Goal: Task Accomplishment & Management: Manage account settings

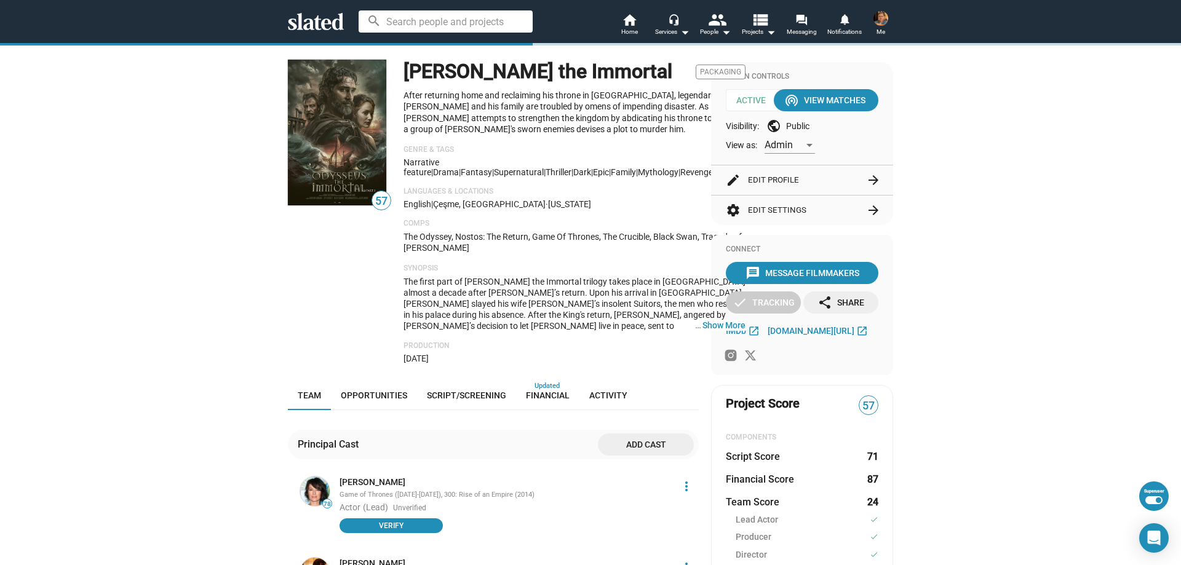
click at [869, 183] on mat-icon "arrow_forward" at bounding box center [873, 180] width 15 height 15
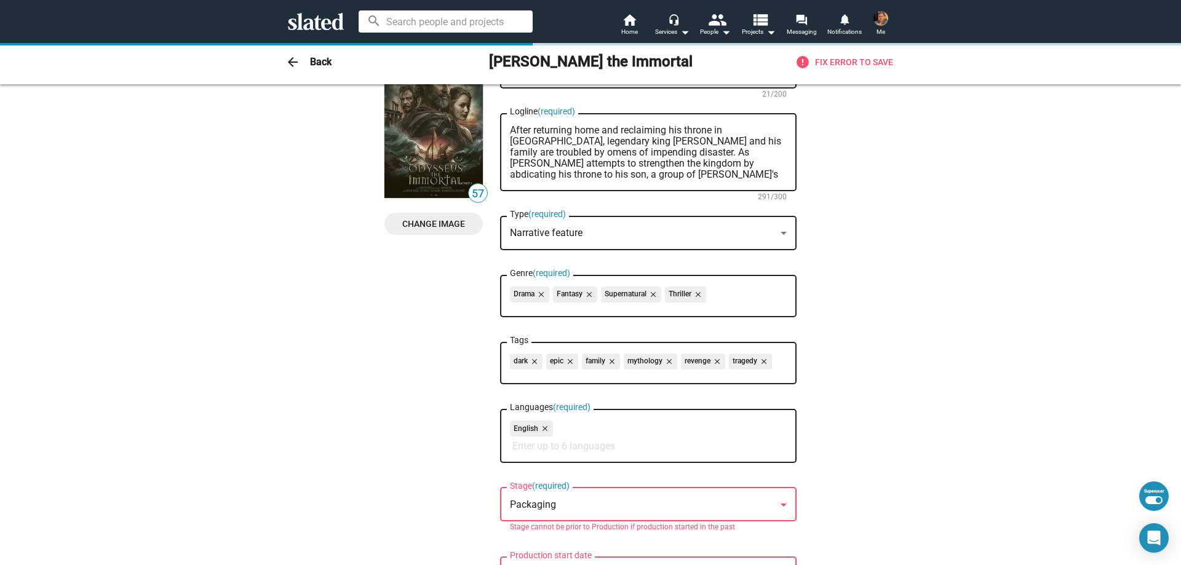
scroll to position [185, 0]
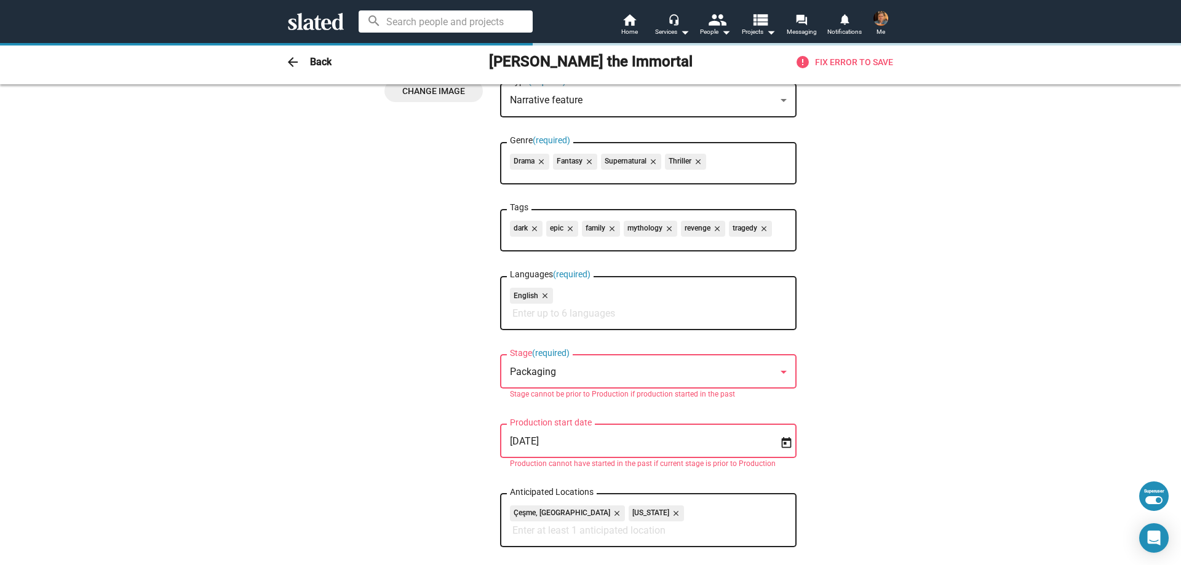
drag, startPoint x: 650, startPoint y: 441, endPoint x: 472, endPoint y: 429, distance: 178.9
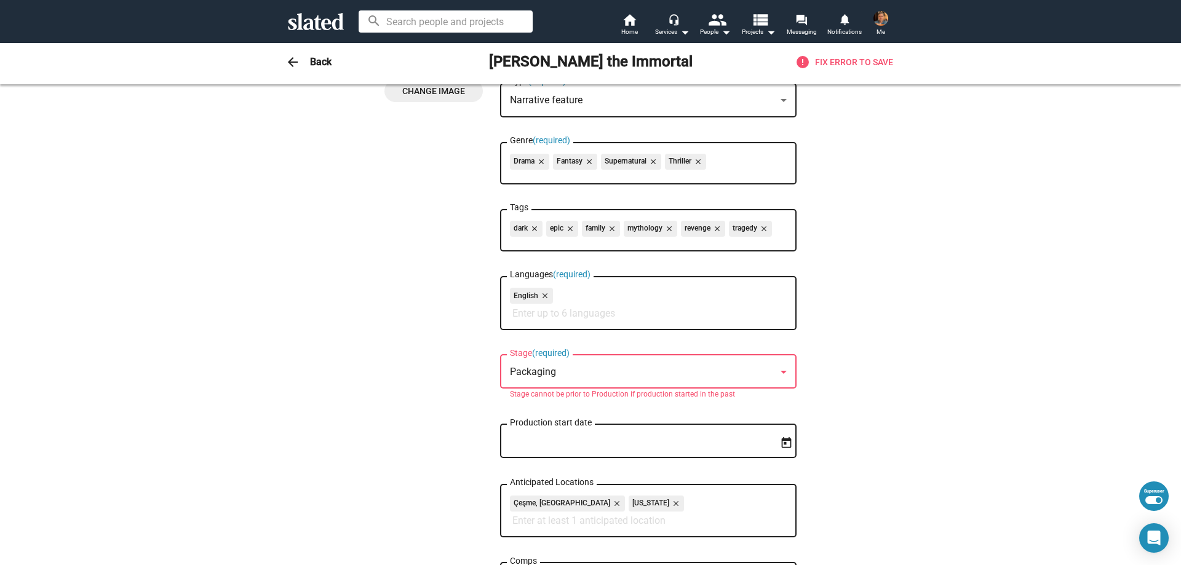
click at [287, 63] on mat-icon "arrow_back" at bounding box center [292, 62] width 15 height 15
